Goal: Transaction & Acquisition: Purchase product/service

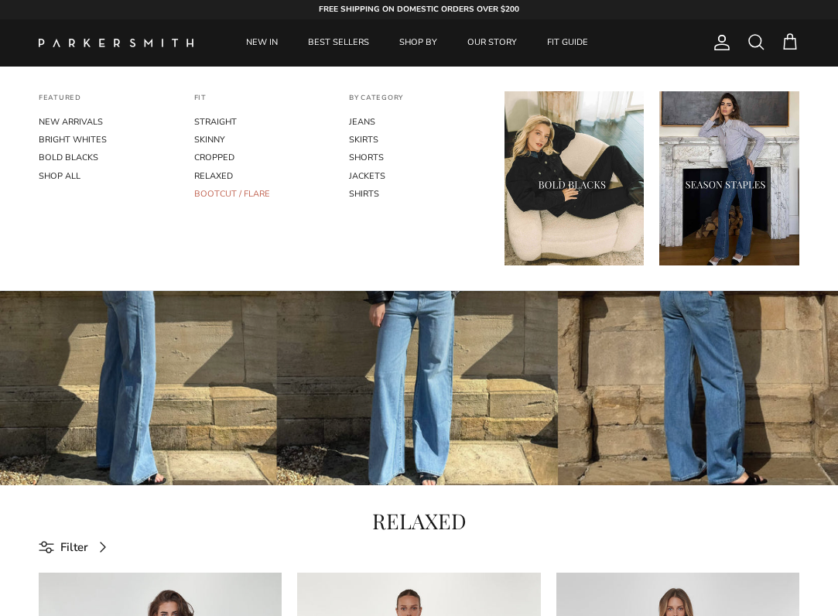
click at [244, 188] on link "BOOTCUT / FLARE" at bounding box center [264, 194] width 140 height 18
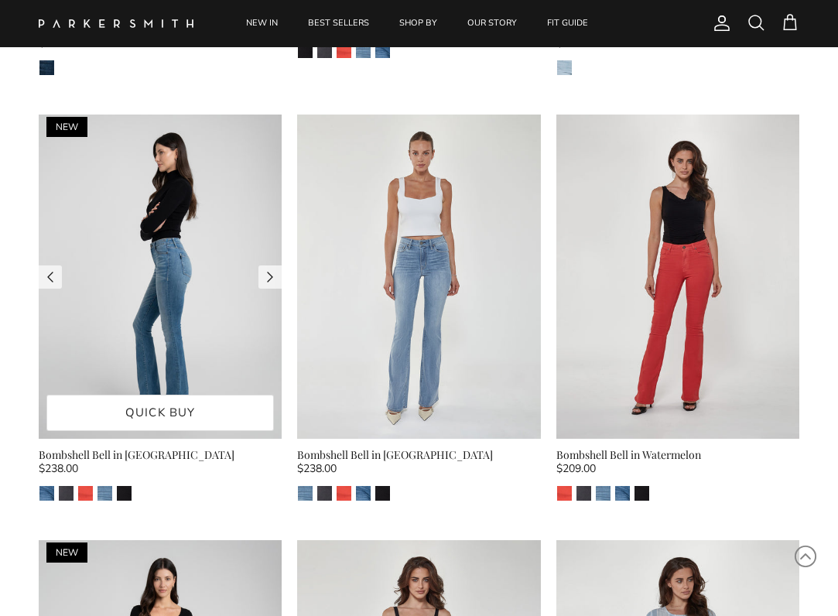
scroll to position [904, 0]
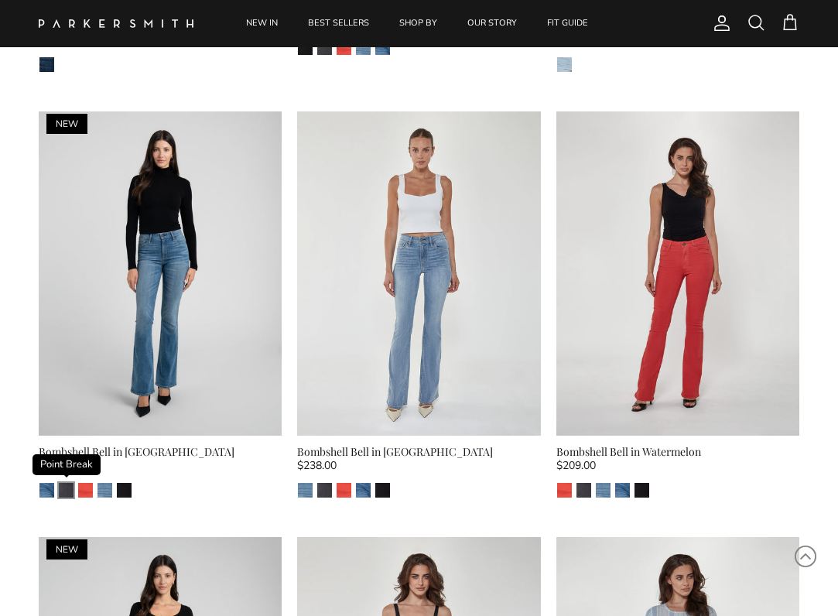
click at [65, 483] on img "Point Break" at bounding box center [66, 490] width 15 height 15
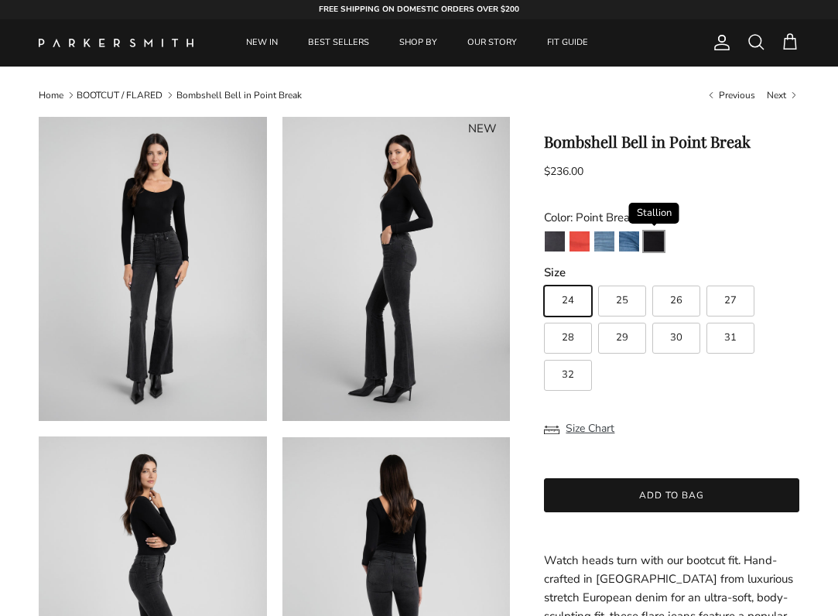
click at [654, 238] on img "Stallion" at bounding box center [654, 241] width 20 height 20
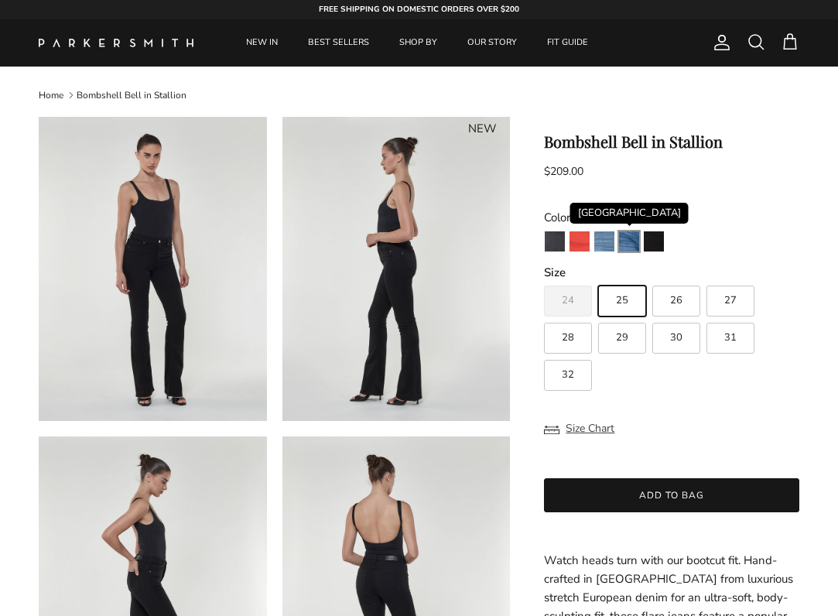
click at [626, 240] on img "Venice" at bounding box center [629, 241] width 20 height 20
